Goal: Task Accomplishment & Management: Manage account settings

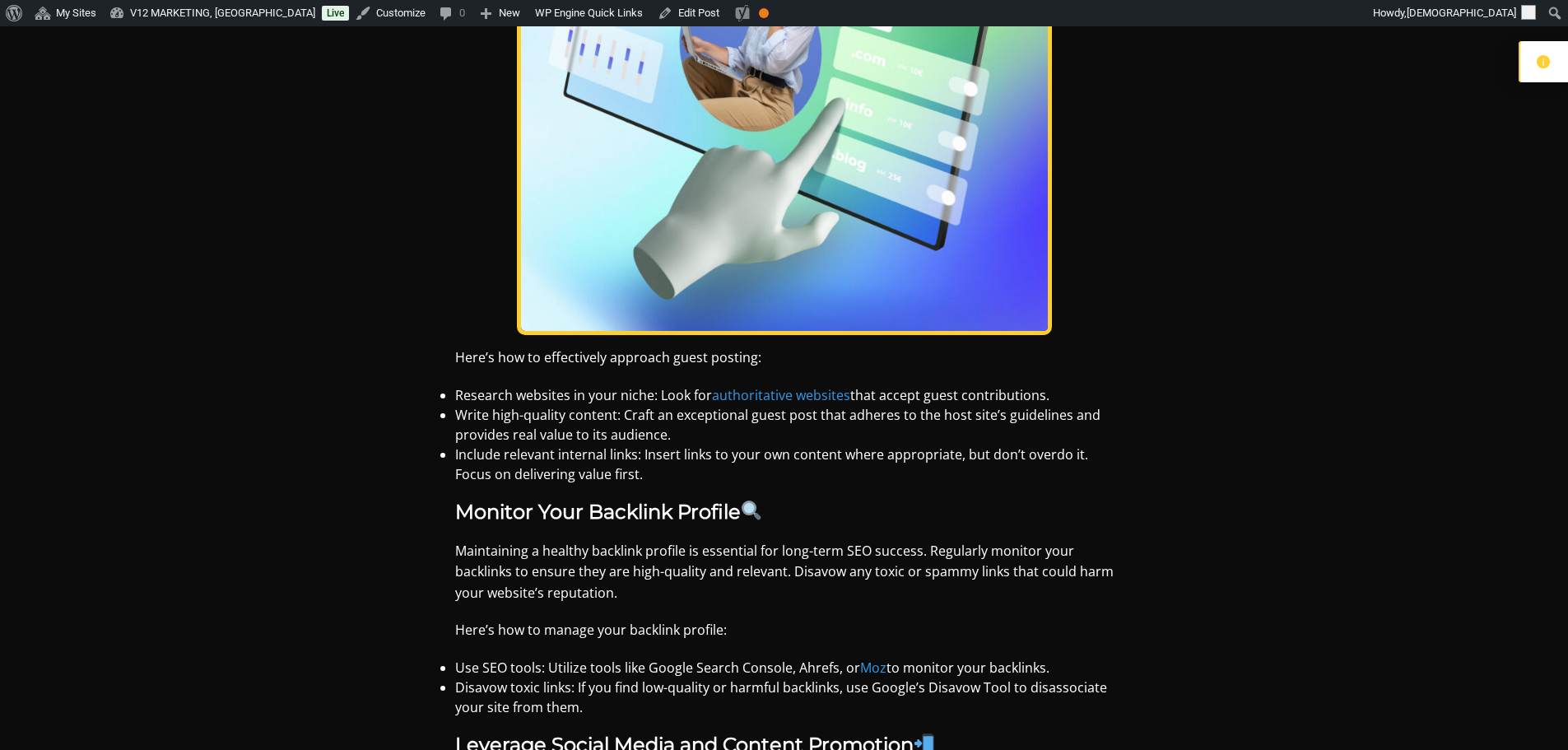
scroll to position [3595, 0]
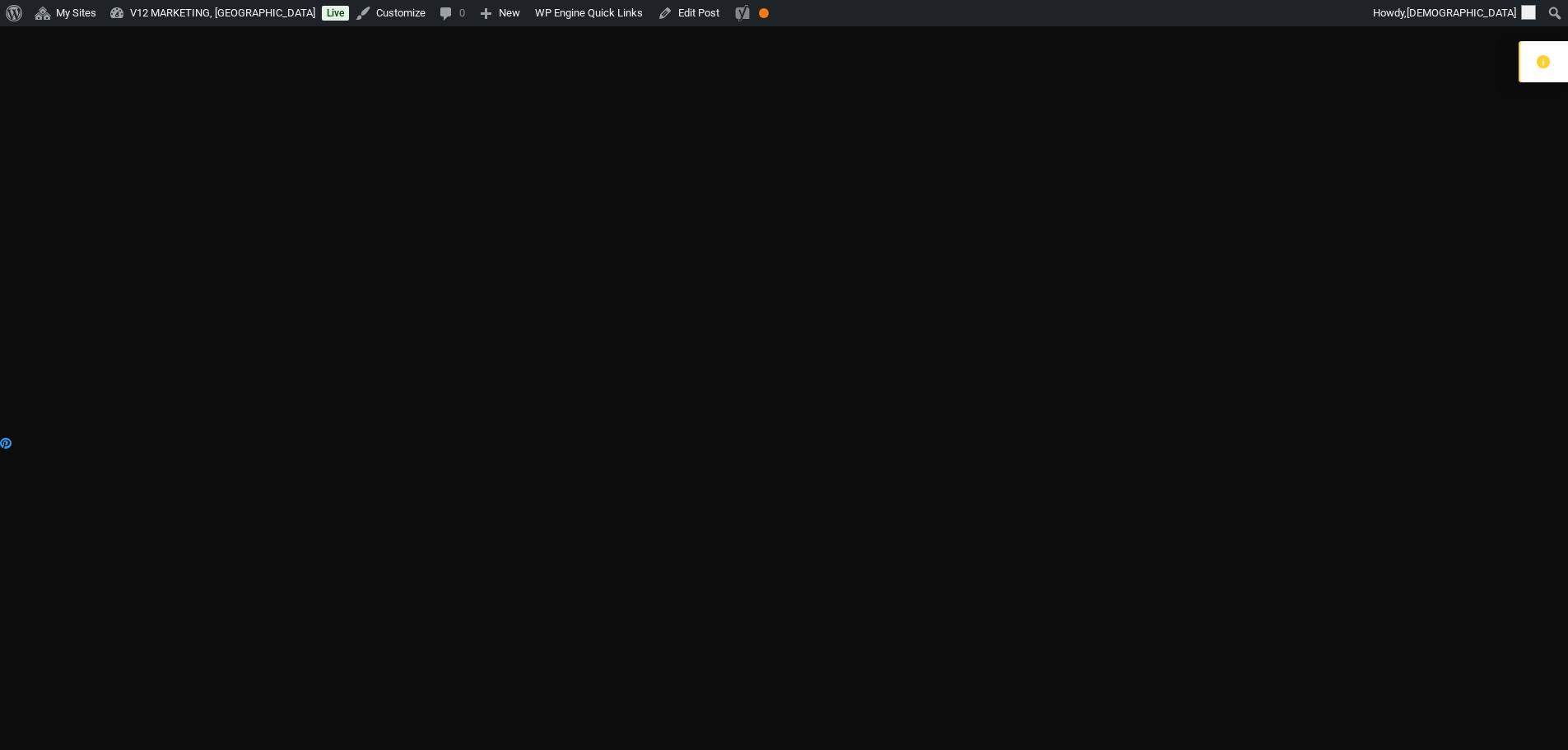
scroll to position [7100, 0]
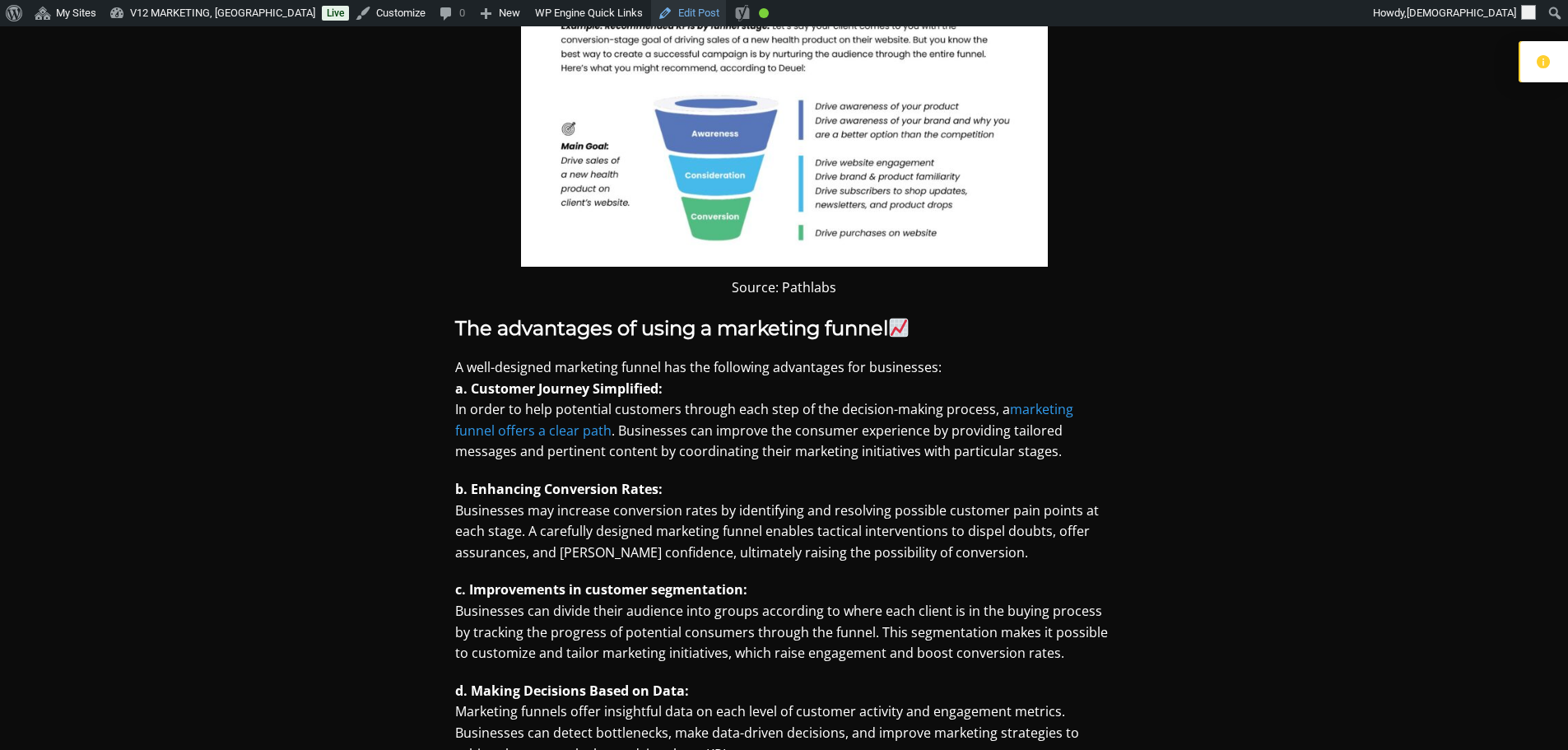
scroll to position [1234, 0]
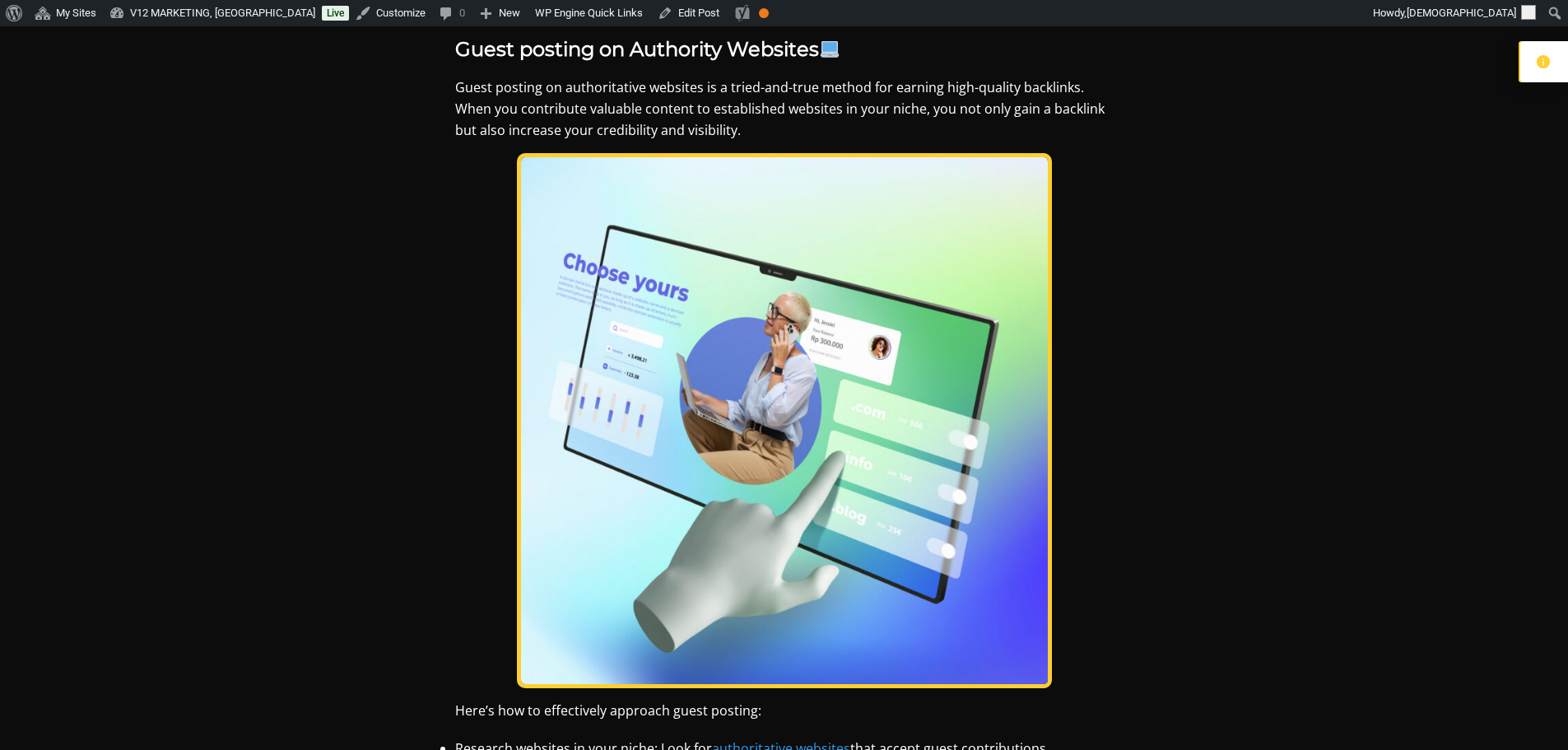
scroll to position [2633, 0]
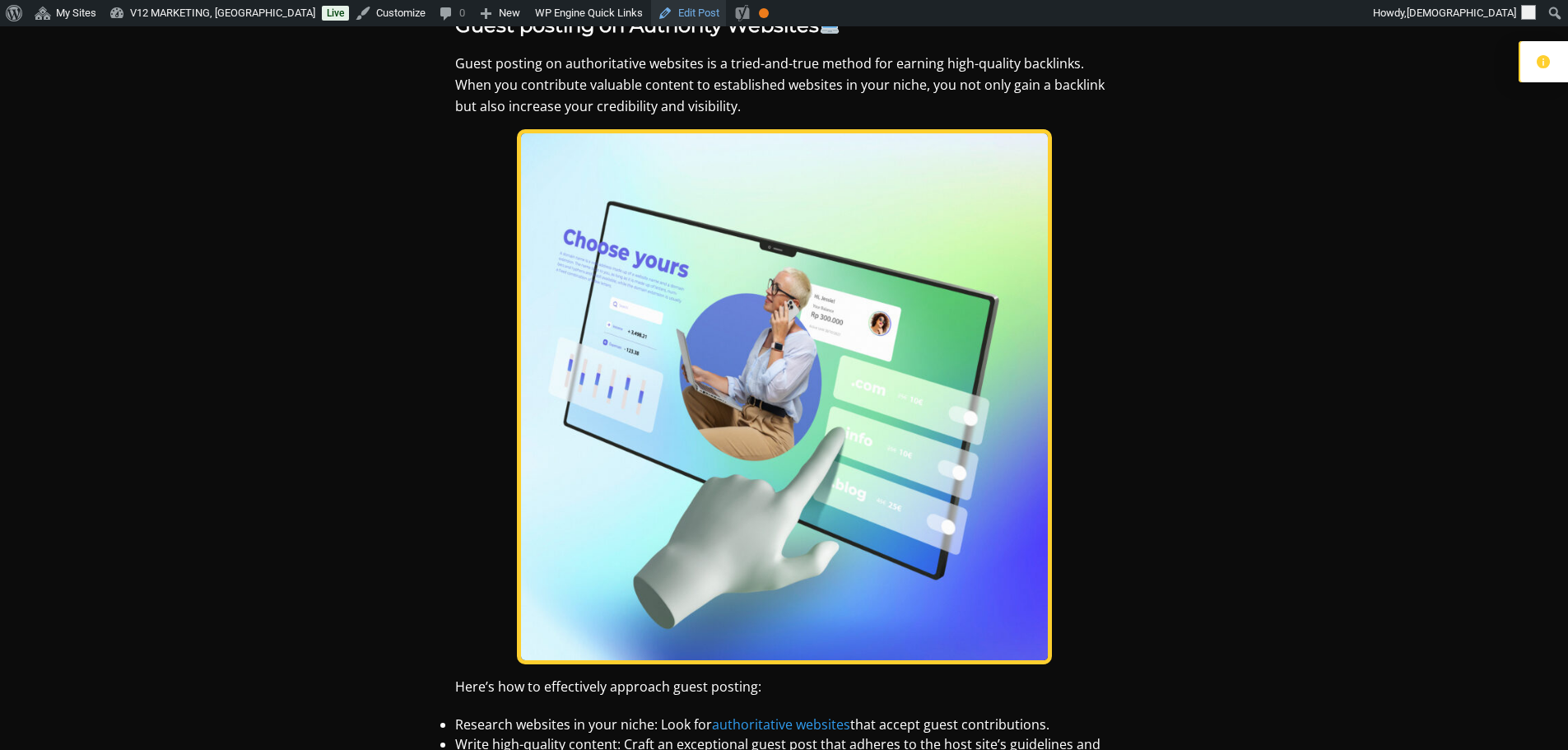
click at [654, 8] on link "Edit Post" at bounding box center [688, 13] width 75 height 27
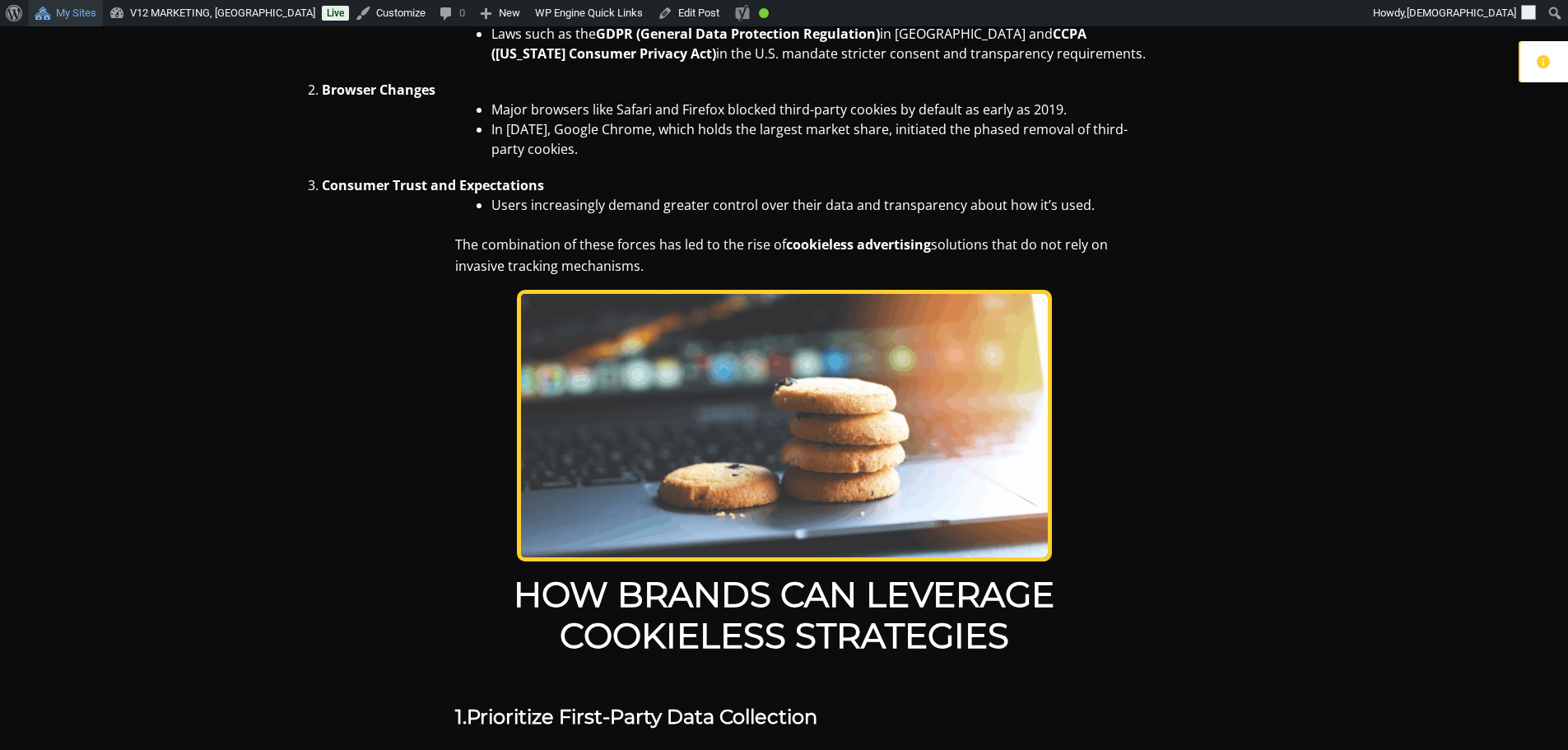
scroll to position [1646, 0]
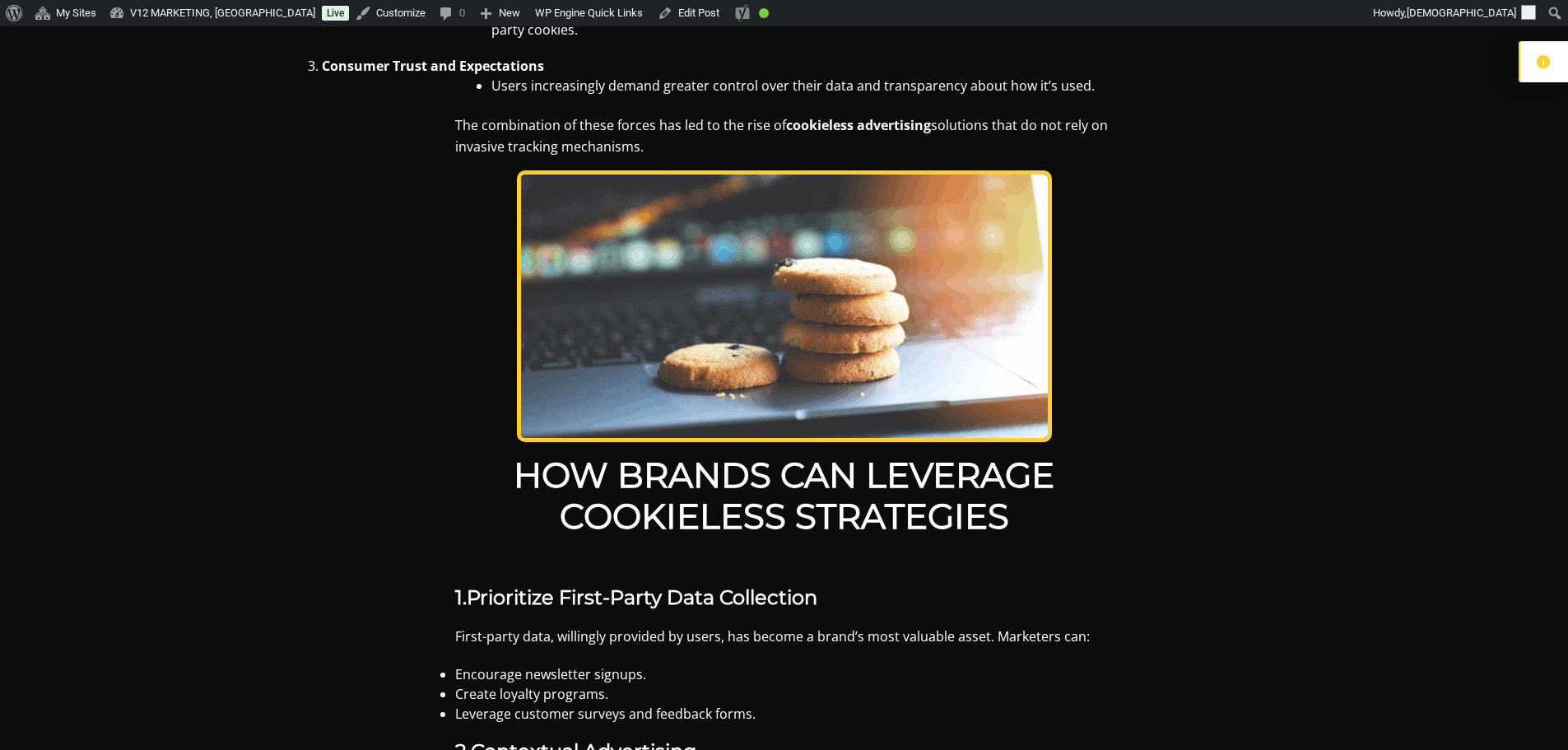
scroll to position [1728, 0]
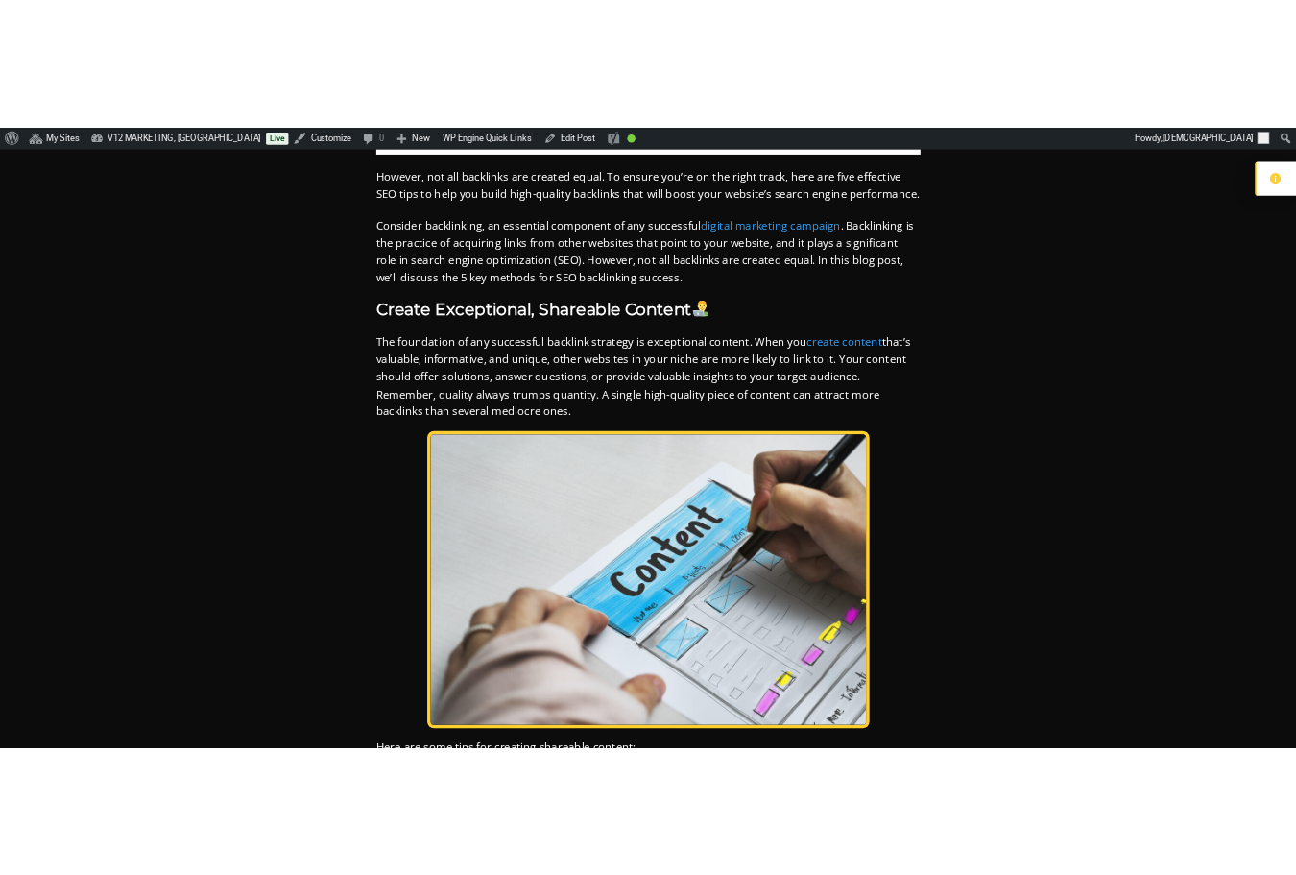
scroll to position [1728, 0]
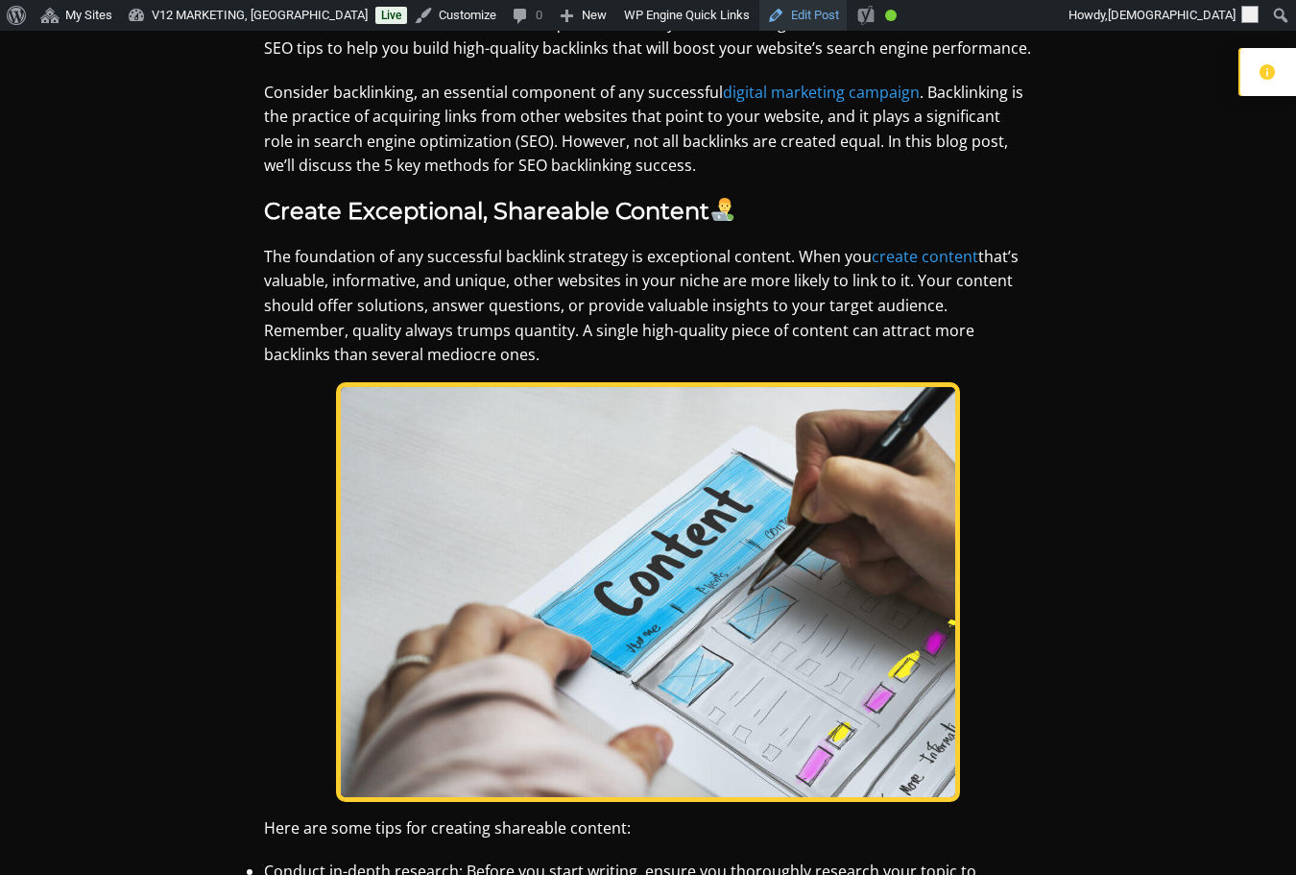
click at [759, 14] on link "Edit Post" at bounding box center [802, 15] width 87 height 31
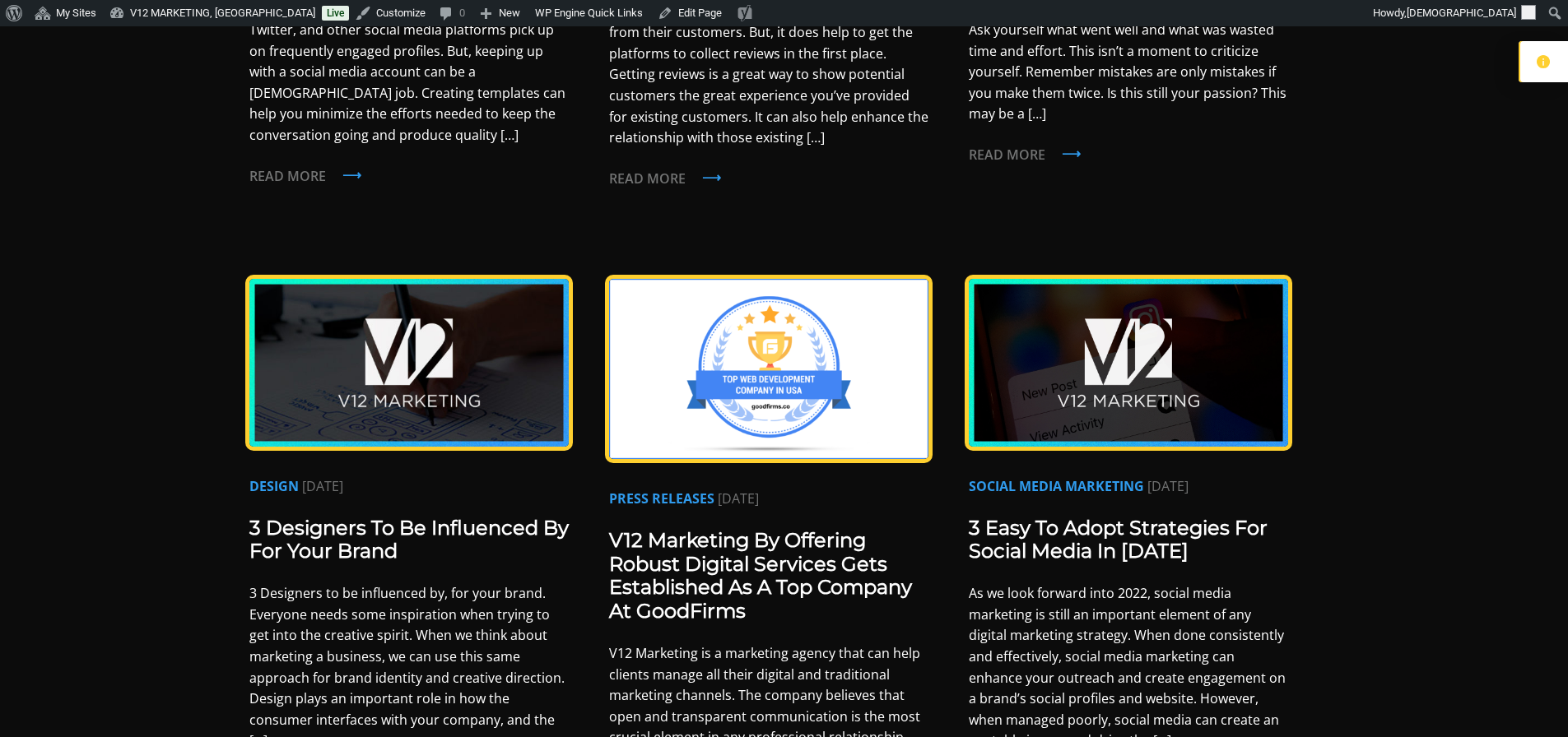
scroll to position [740, 0]
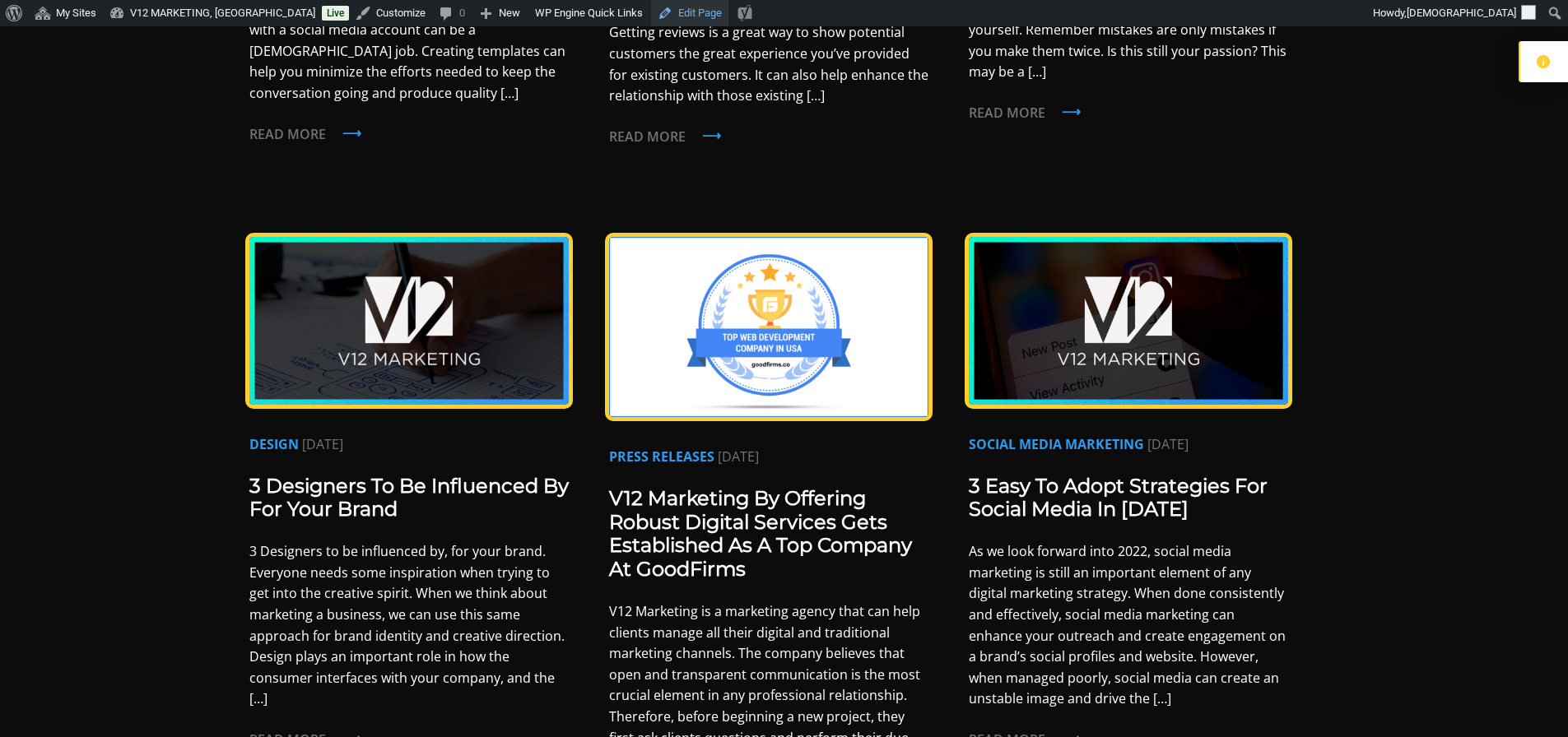
click at [652, 12] on link "Edit Page" at bounding box center [689, 13] width 77 height 27
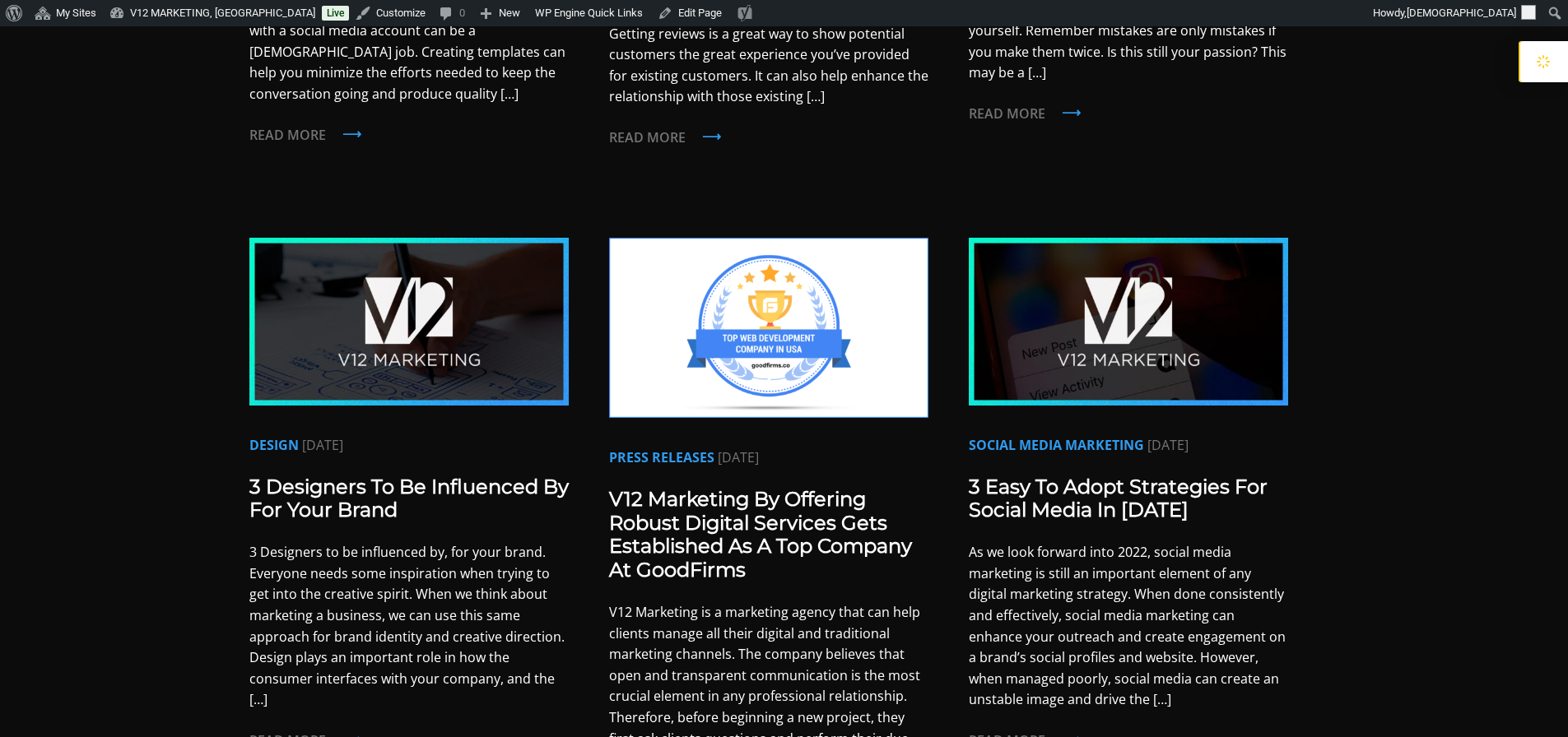
scroll to position [740, 0]
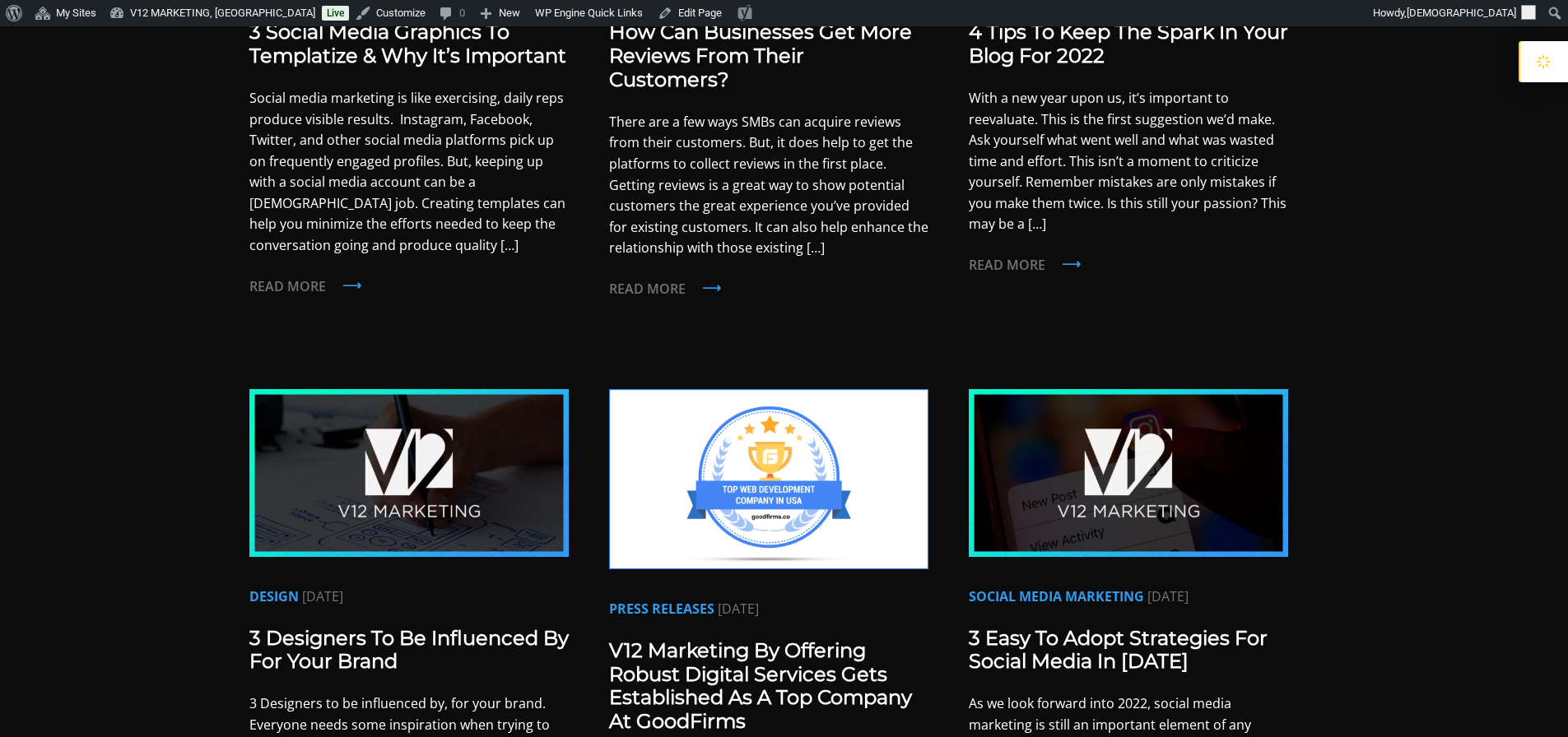
scroll to position [588, 0]
click at [96, 338] on div "News & Insights News & Insights MARKETING Feb.08.2022 3 Social Media Graphics T…" at bounding box center [784, 603] width 1568 height 2331
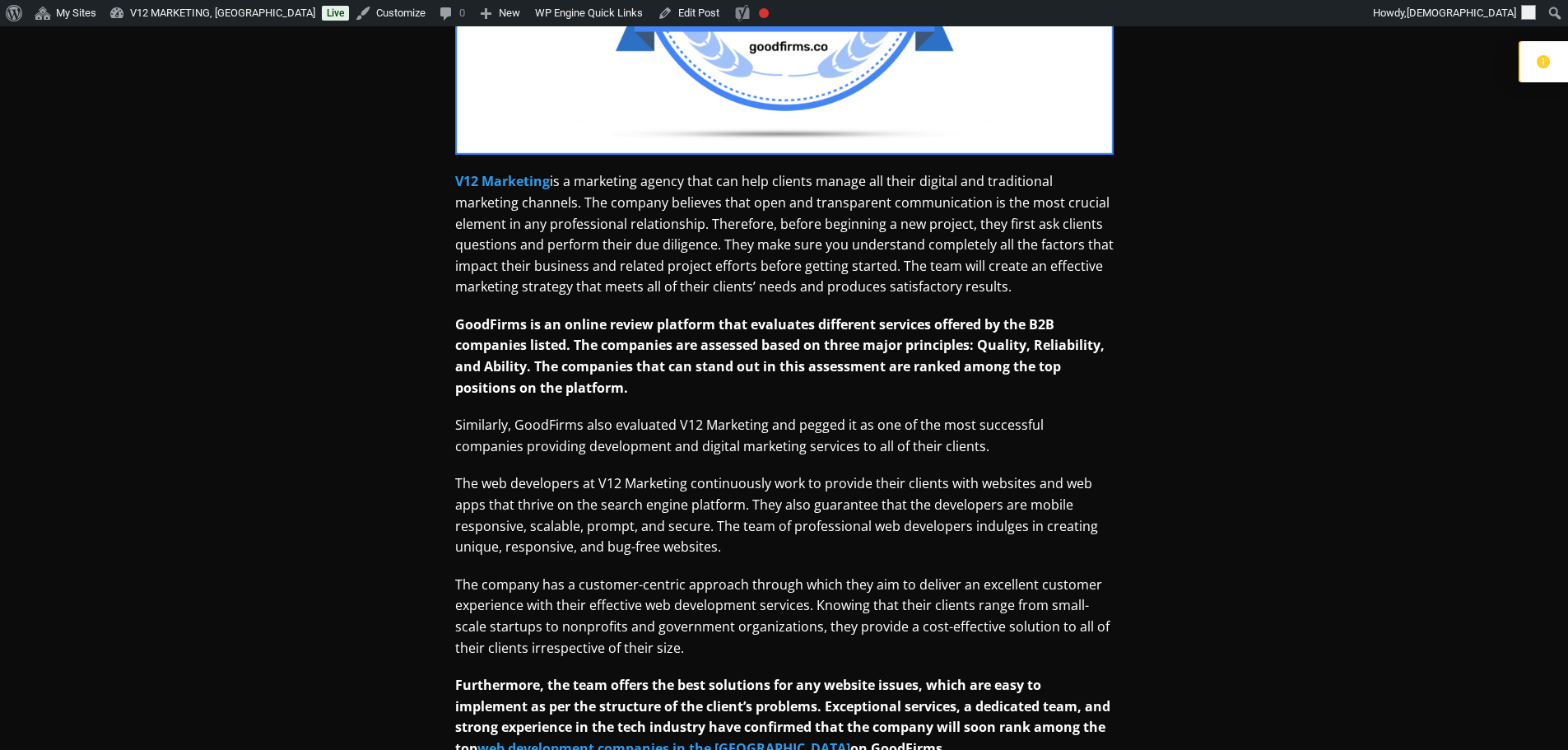
scroll to position [411, 0]
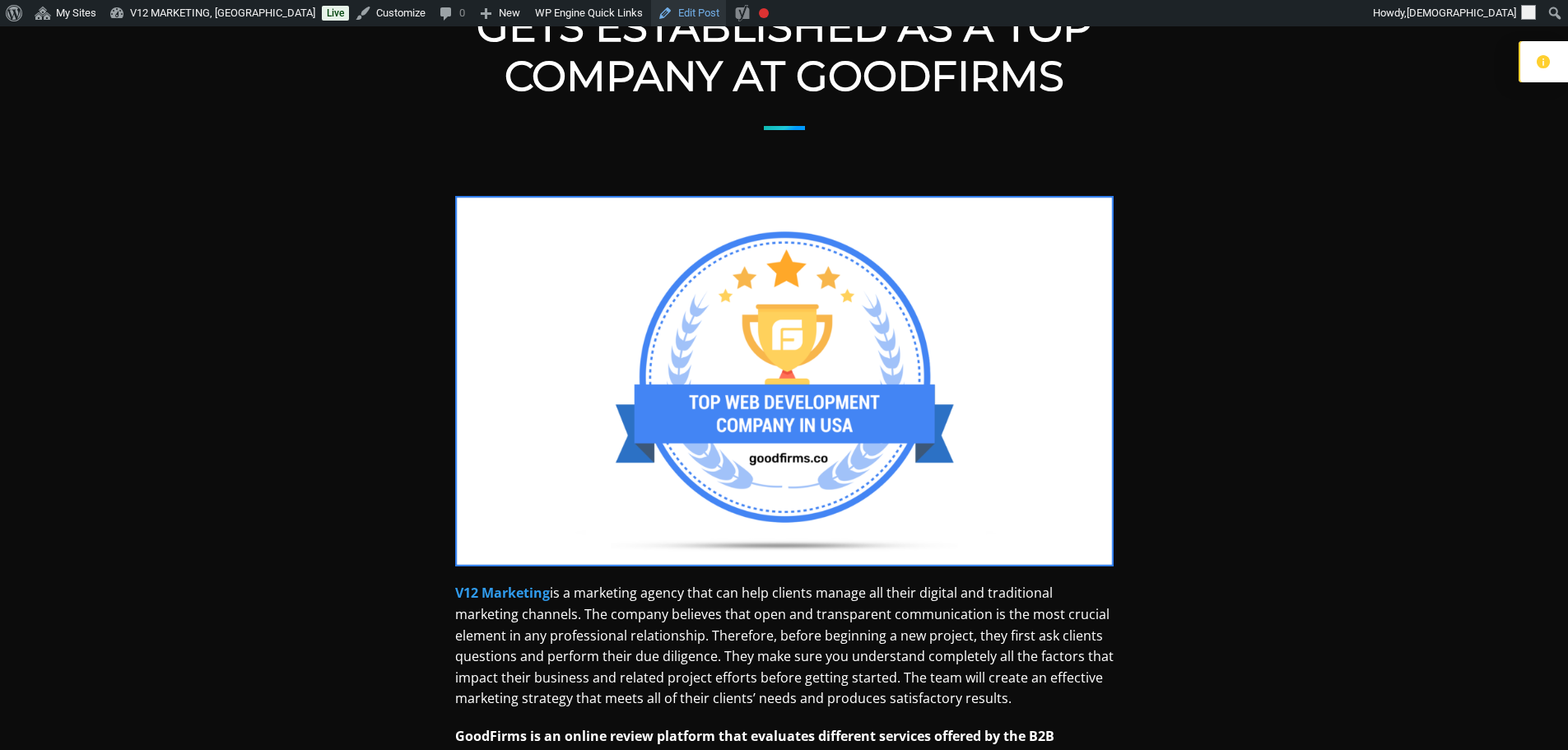
click at [660, 3] on link "Edit Post" at bounding box center [688, 13] width 75 height 27
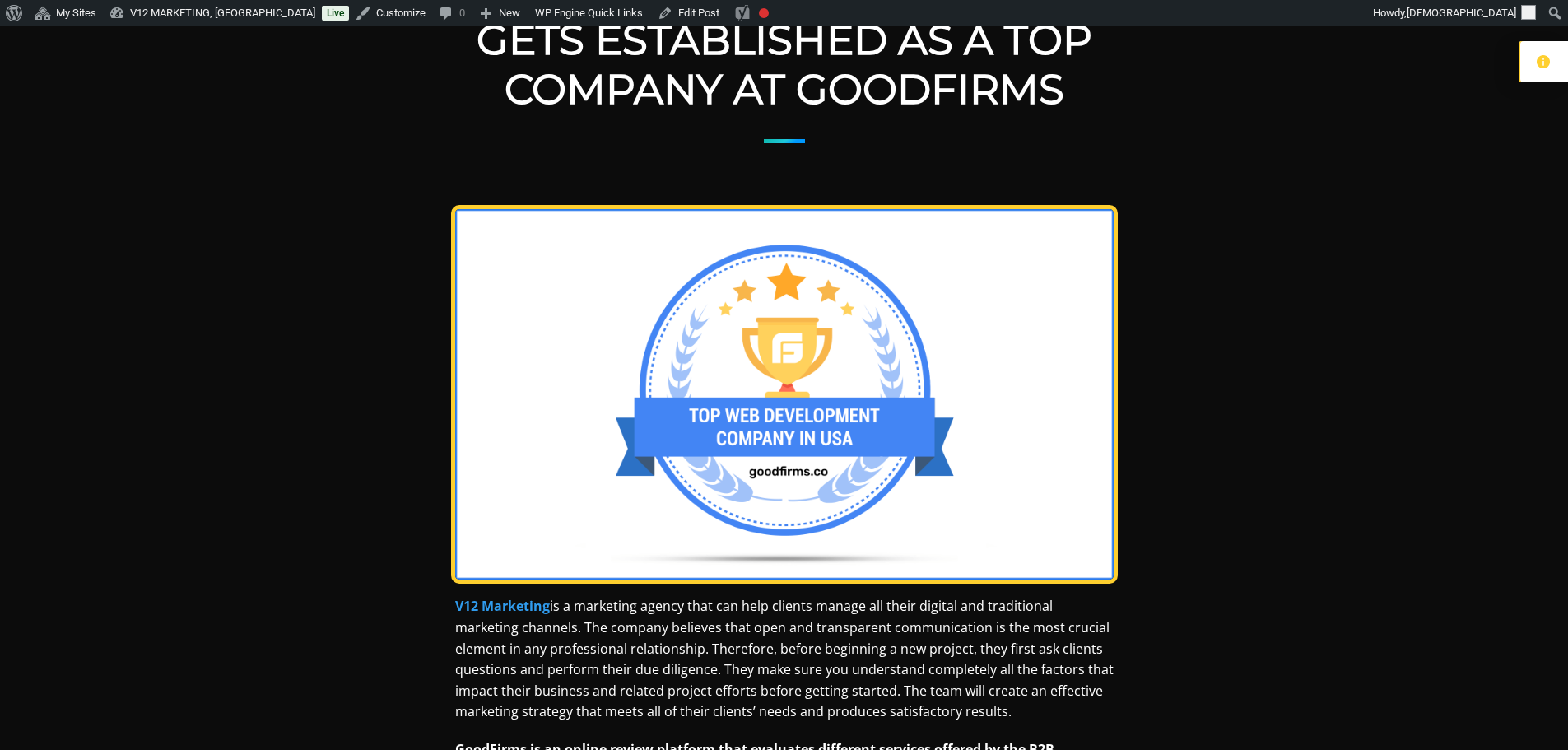
scroll to position [411, 0]
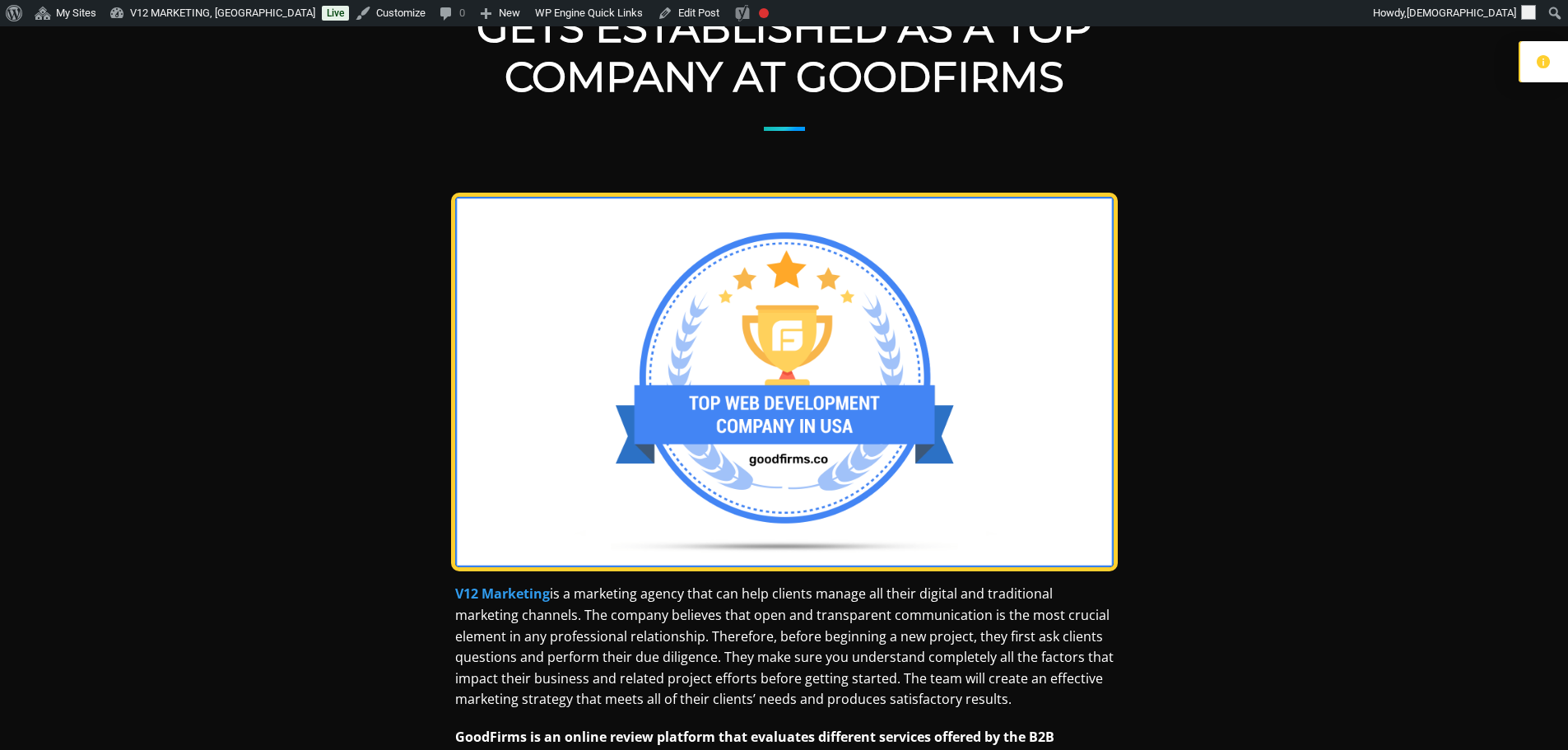
scroll to position [411, 0]
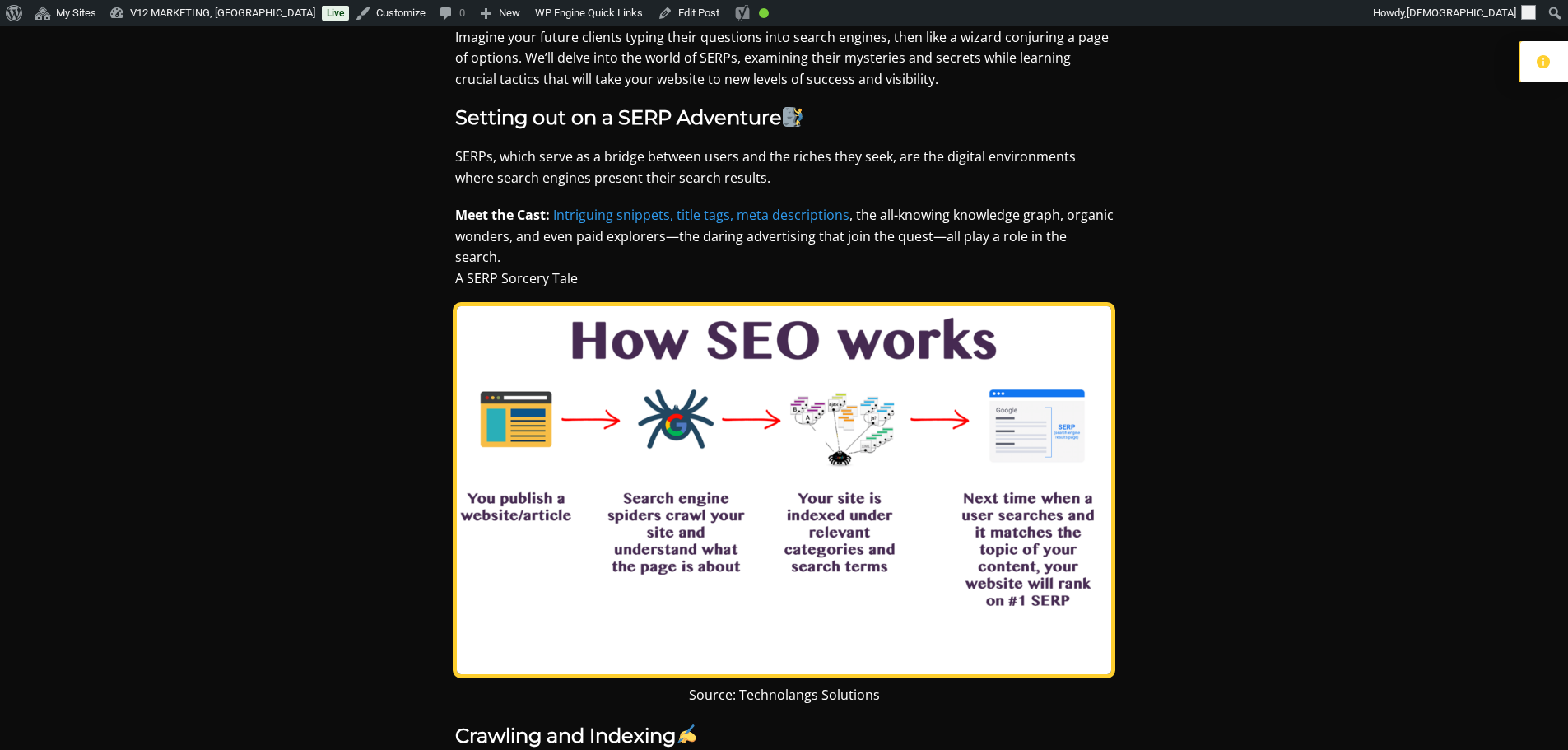
scroll to position [905, 0]
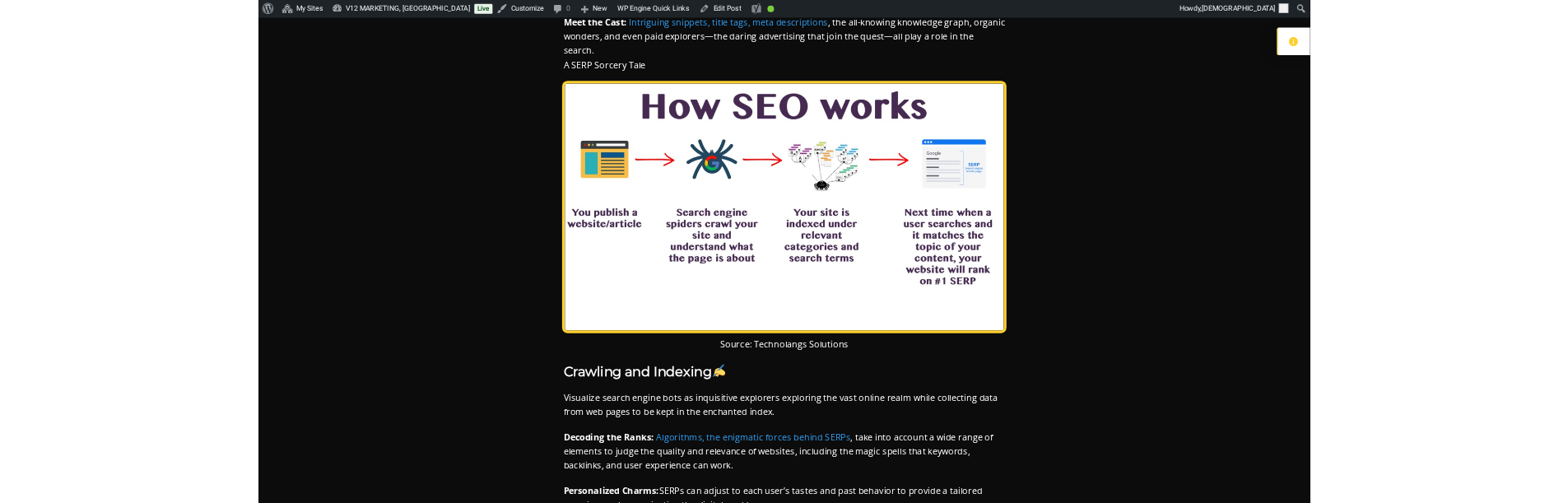
scroll to position [1069, 0]
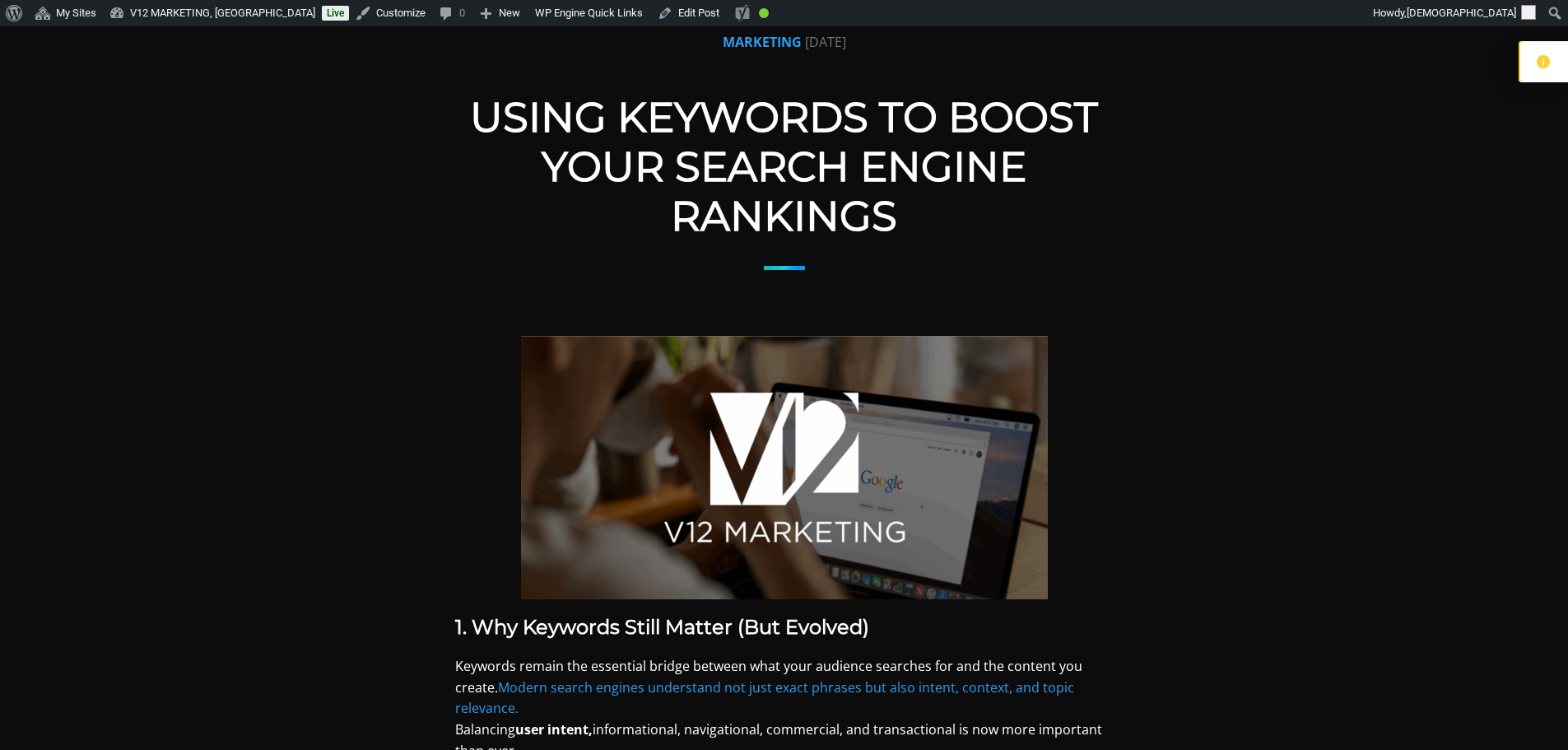
scroll to position [247, 0]
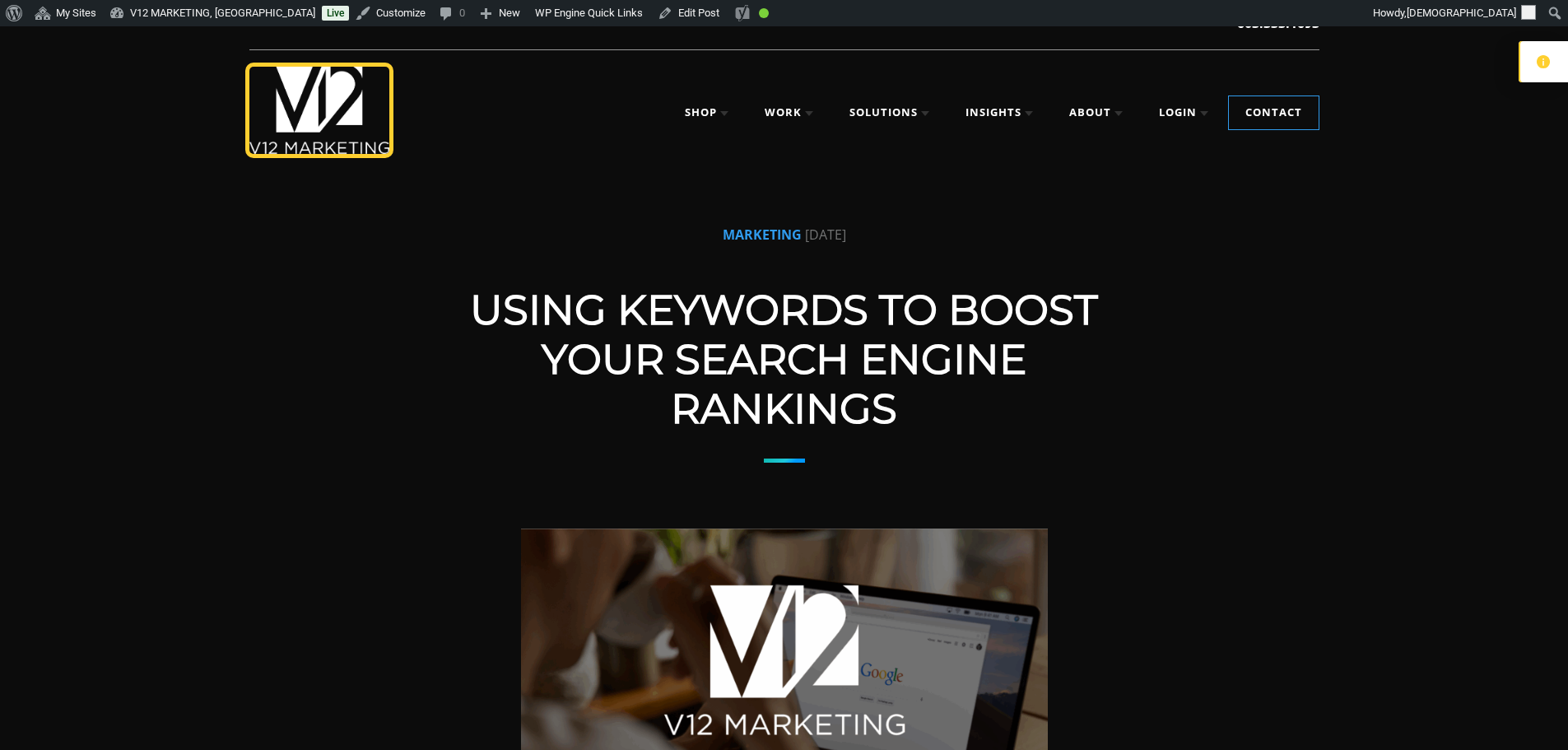
scroll to position [0, 0]
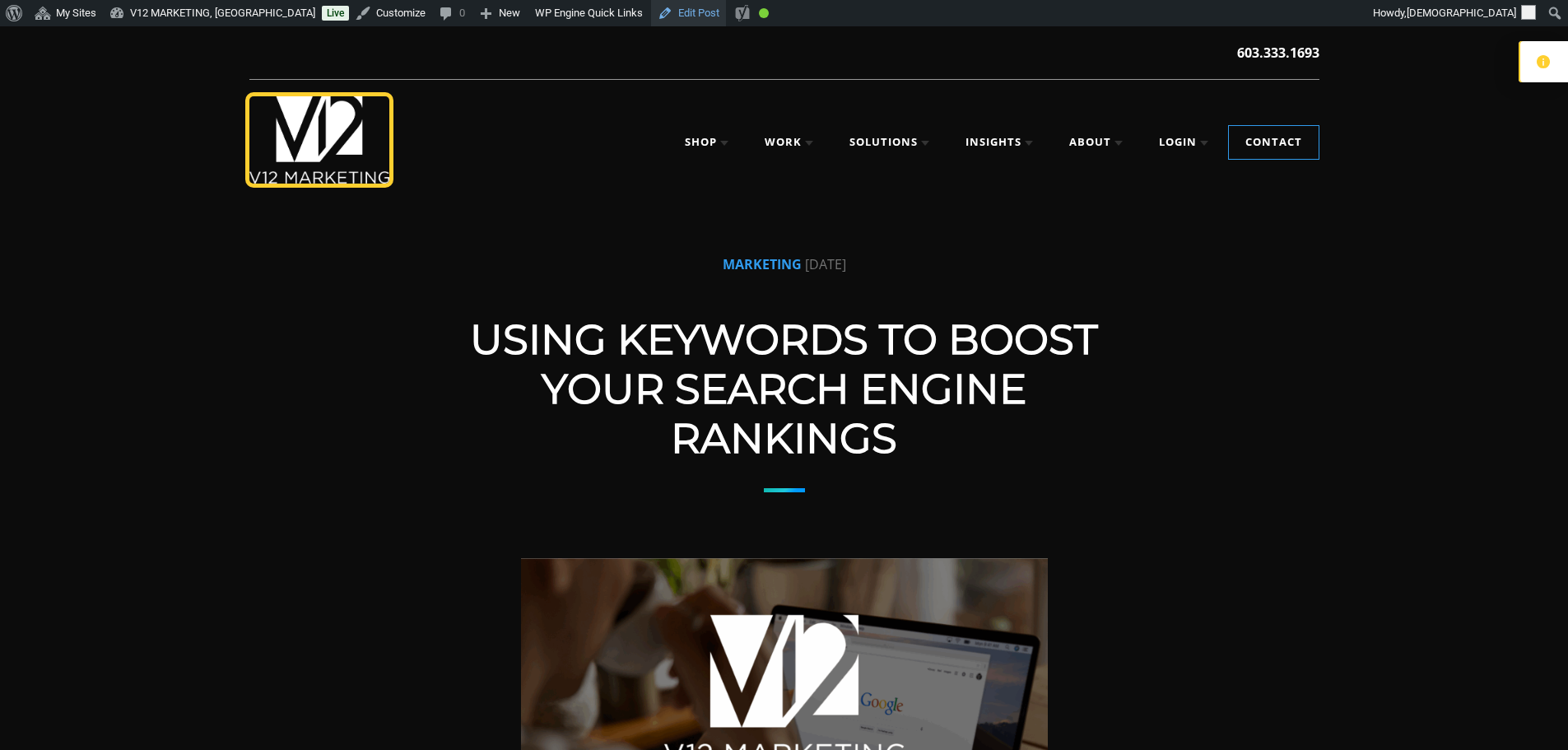
click at [658, 21] on link "Edit Post" at bounding box center [688, 13] width 75 height 27
